Goal: Task Accomplishment & Management: Use online tool/utility

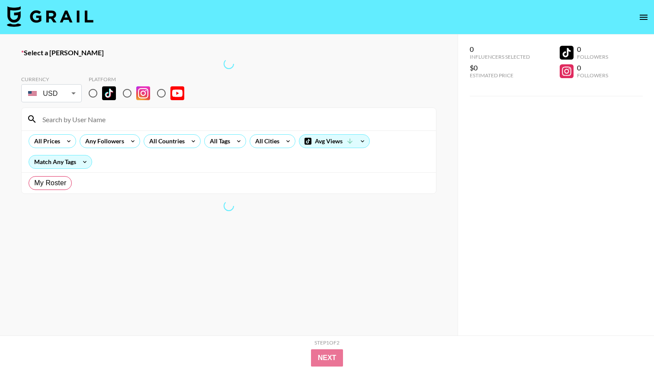
click at [268, 114] on input at bounding box center [233, 119] width 393 height 14
radio input "true"
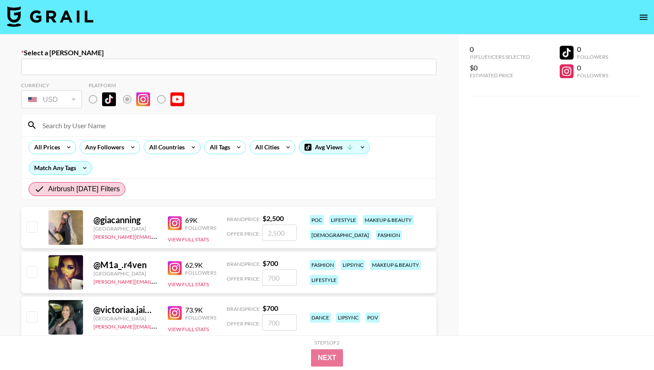
paste input "cheyennekhinojosa"
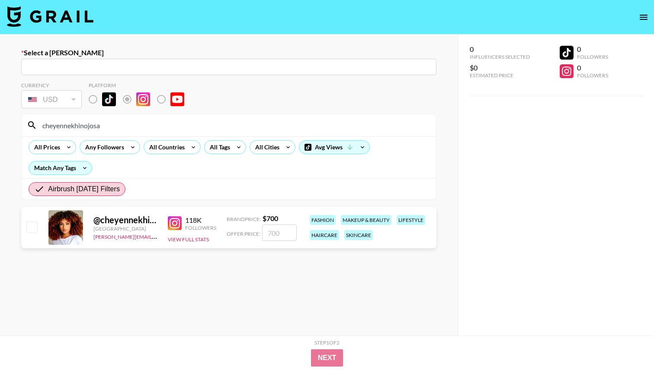
drag, startPoint x: 208, startPoint y: 128, endPoint x: 0, endPoint y: 111, distance: 208.6
click at [0, 111] on div "Select a Booker ​ Currency USD USD ​ Platform cheyennekhinojosa All Prices Any …" at bounding box center [228, 216] width 457 height 363
paste input "manihamalik"
type input "manihamalik"
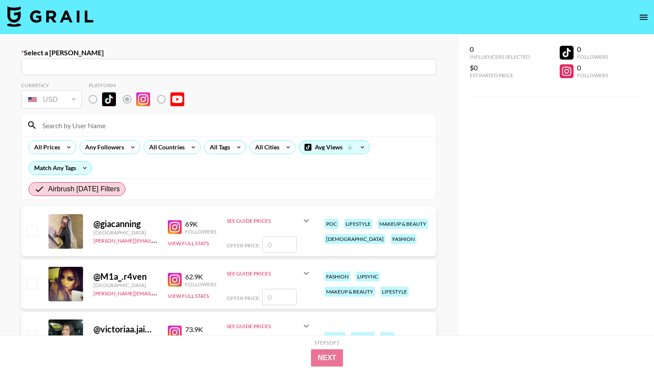
radio input "true"
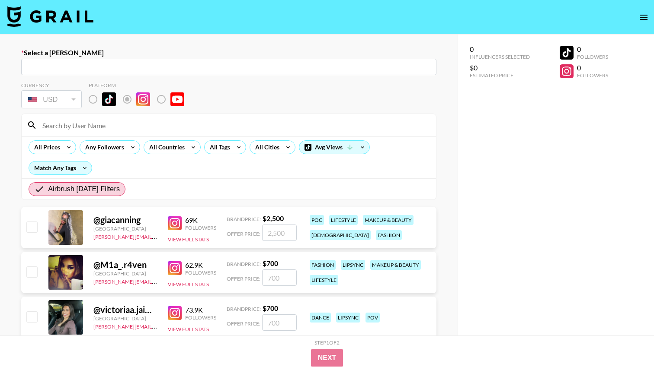
click at [165, 122] on input at bounding box center [233, 125] width 393 height 14
paste input "carolbarragana"
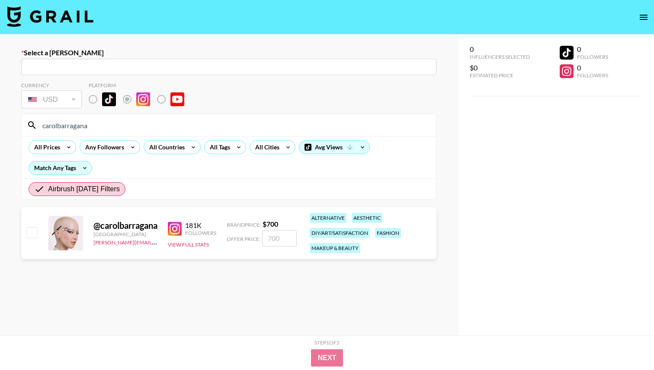
drag, startPoint x: 137, startPoint y: 132, endPoint x: 23, endPoint y: 123, distance: 114.5
click at [23, 123] on div "carolbarragana" at bounding box center [229, 125] width 414 height 22
drag, startPoint x: 101, startPoint y: 128, endPoint x: 0, endPoint y: 125, distance: 101.2
click at [0, 125] on div "Select a Booker ​ Currency USD USD ​ Platform carolbarragana All Prices Any Fol…" at bounding box center [228, 216] width 457 height 363
paste input "victoriaa.jaimess"
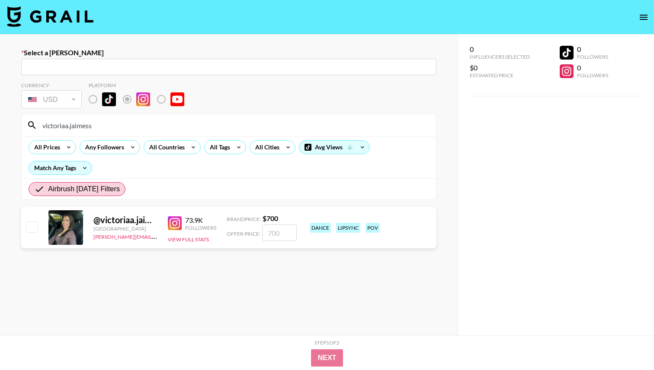
click at [203, 129] on input "victoriaa.jaimess" at bounding box center [233, 125] width 393 height 14
paste input "hey_missteacher"
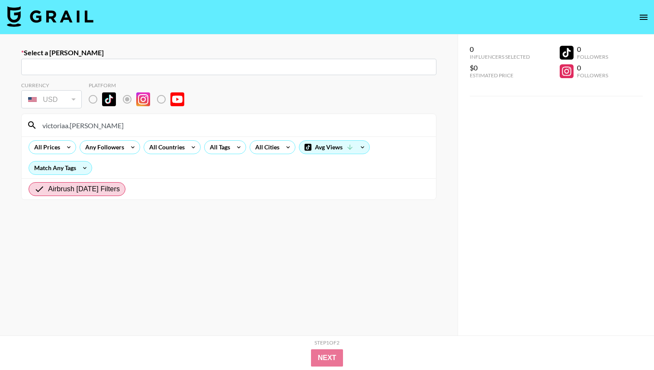
drag, startPoint x: 174, startPoint y: 131, endPoint x: 10, endPoint y: 128, distance: 164.3
click at [10, 128] on div "Select a Booker ​ Currency USD USD ​ Platform victoriaa.jaimesshey_missteacher …" at bounding box center [228, 216] width 457 height 363
paste input
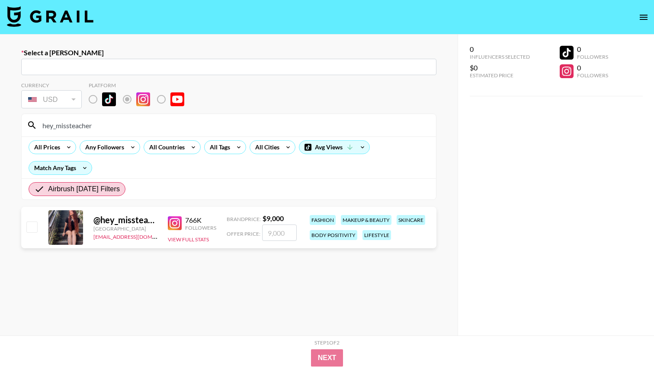
drag, startPoint x: 104, startPoint y: 131, endPoint x: 0, endPoint y: 119, distance: 104.4
click at [0, 119] on div "Select a Booker ​ Currency USD USD ​ Platform hey_missteacher All Prices Any Fo…" at bounding box center [228, 216] width 457 height 363
paste input "karaleona"
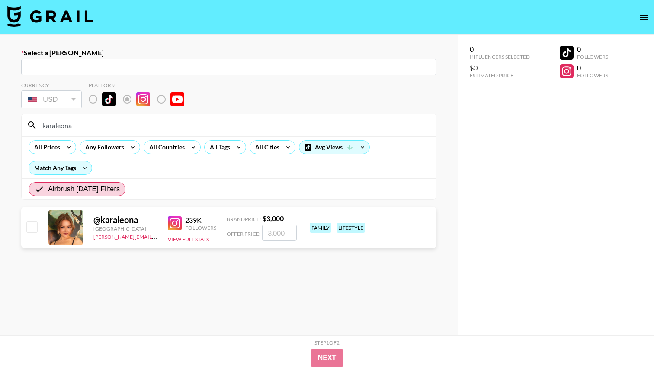
drag, startPoint x: 187, startPoint y: 129, endPoint x: 9, endPoint y: 128, distance: 178.5
click at [9, 128] on div "Select a Booker ​ Currency USD USD ​ Platform karaleona All Prices Any Follower…" at bounding box center [228, 216] width 457 height 363
paste input "toriskills"
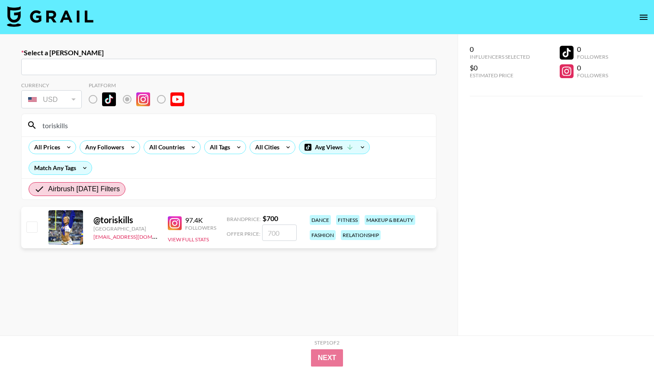
drag, startPoint x: 145, startPoint y: 122, endPoint x: 0, endPoint y: 122, distance: 145.2
click at [0, 122] on div "Select a Booker ​ Currency USD USD ​ Platform toriskills All Prices Any Followe…" at bounding box center [228, 216] width 457 height 363
paste input "maddieegirll6"
drag, startPoint x: 147, startPoint y: 127, endPoint x: 25, endPoint y: 113, distance: 122.3
click at [25, 113] on section "Currency USD USD ​ Platform maddieegirll6 All Prices Any Followers All Countrie…" at bounding box center [228, 137] width 415 height 125
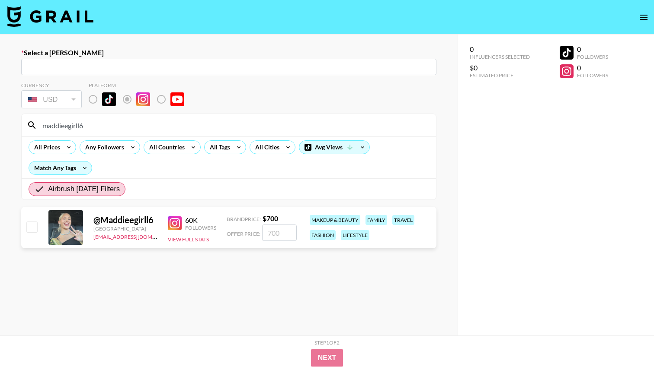
paste input "organlouise.plus"
drag, startPoint x: 113, startPoint y: 127, endPoint x: 4, endPoint y: 123, distance: 109.0
click at [4, 123] on div "Select a Booker ​ Currency USD USD ​ Platform morganlouise.plus All Prices Any …" at bounding box center [228, 216] width 457 height 363
paste input "holyhippy"
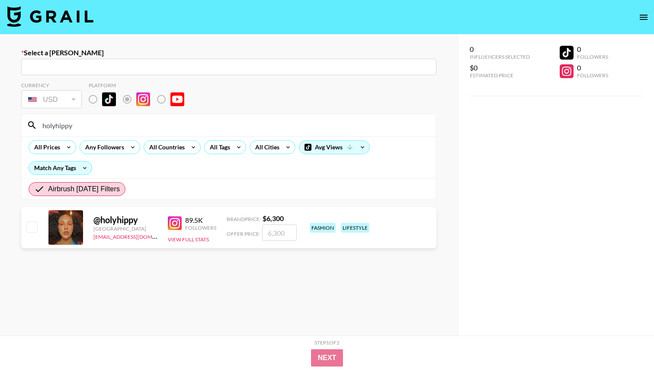
drag, startPoint x: 101, startPoint y: 131, endPoint x: 0, endPoint y: 124, distance: 101.0
click at [0, 124] on div "Select a Booker ​ Currency USD USD ​ Platform holyhippy All Prices Any Follower…" at bounding box center [228, 216] width 457 height 363
paste input "esosaogbeborr"
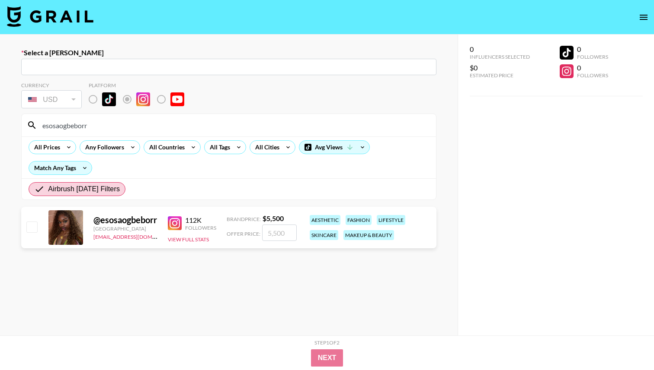
drag, startPoint x: 209, startPoint y: 125, endPoint x: 11, endPoint y: 108, distance: 198.3
click at [11, 108] on div "Select a Booker ​ Currency USD USD ​ Platform esosaogbeborr All Prices Any Foll…" at bounding box center [228, 216] width 457 height 363
paste input "aniamorton"
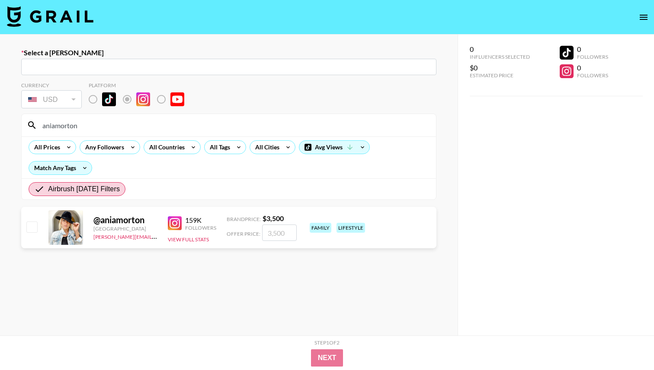
drag, startPoint x: 86, startPoint y: 127, endPoint x: 0, endPoint y: 133, distance: 85.8
click at [0, 133] on div "Select a Booker ​ Currency USD USD ​ Platform aniamorton All Prices Any Followe…" at bounding box center [228, 216] width 457 height 363
paste input "tkalini_"
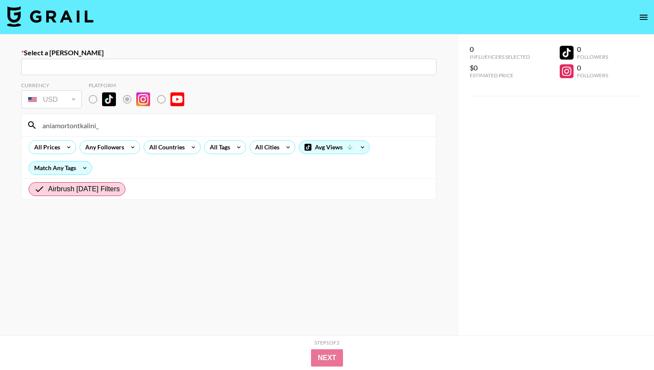
drag, startPoint x: 120, startPoint y: 123, endPoint x: 21, endPoint y: 123, distance: 99.0
click at [21, 123] on section "aniamortontkalini_ All Prices Any Followers All Countries All Tags All Cities A…" at bounding box center [228, 157] width 415 height 86
paste input
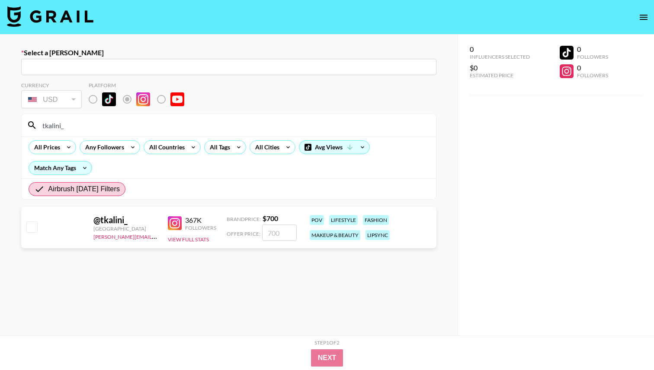
type input "tkalini_"
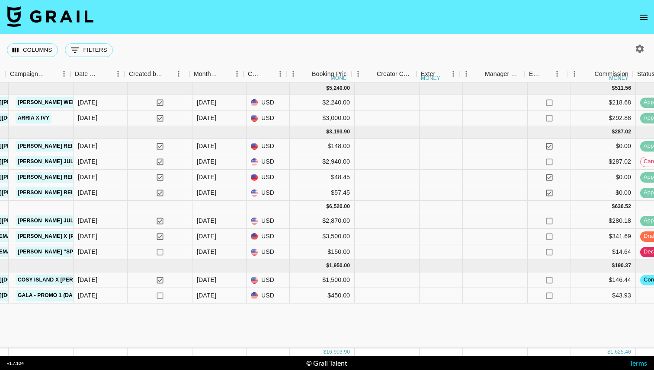
scroll to position [0, 522]
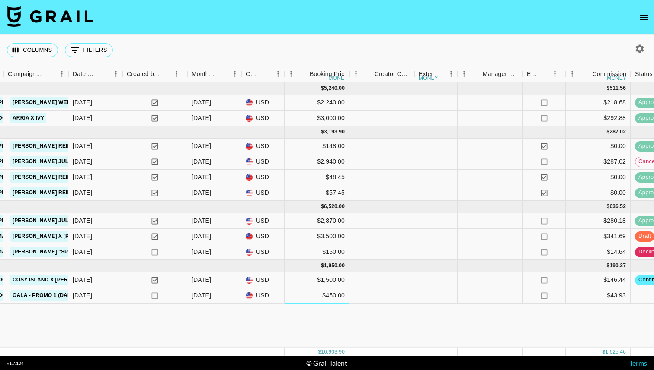
click at [325, 300] on div "$450.00" at bounding box center [316, 296] width 65 height 16
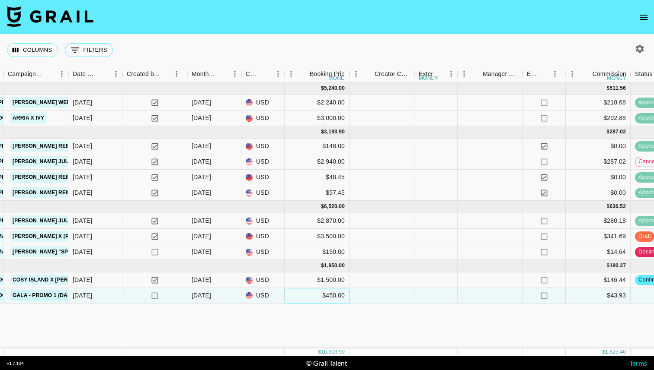
click at [325, 300] on div "$450.00" at bounding box center [316, 296] width 65 height 16
drag, startPoint x: 322, startPoint y: 294, endPoint x: 284, endPoint y: 294, distance: 38.0
click at [284, 294] on div "2am1XzTVmb3EqZxbeTyv recXlbz2qsDMhqYKK jonahalmanzar [EMAIL_ADDRESS][DOMAIN_NAM…" at bounding box center [460, 296] width 1965 height 16
type input "600"
click at [284, 325] on div "[DATE] ( 2 ) $ 5,240.00 $ 511.56 RE1dPRR69MMe2JSqxm5k recNw9bqJQfvnPIhA 1angell…" at bounding box center [460, 216] width 1965 height 266
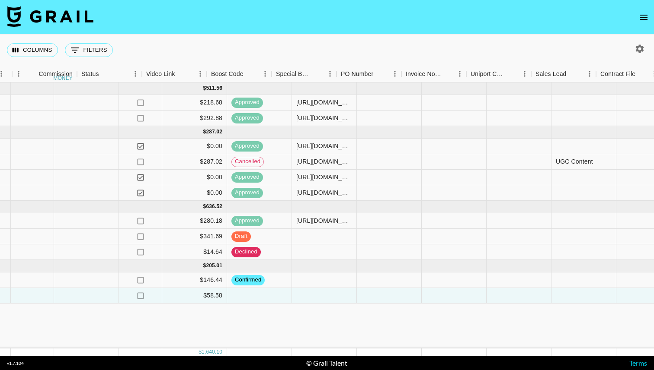
scroll to position [0, 1311]
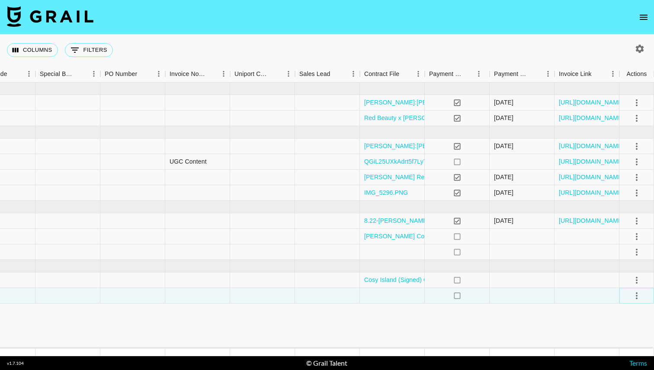
click at [634, 297] on icon "select merge strategy" at bounding box center [636, 296] width 10 height 10
click at [625, 216] on li "Confirm" at bounding box center [625, 215] width 56 height 16
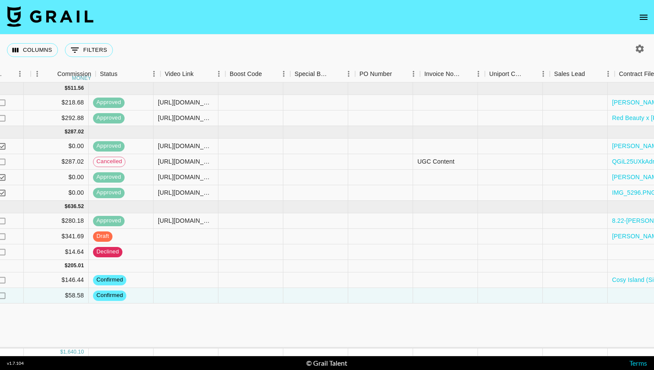
scroll to position [0, 1081]
